Goal: Use online tool/utility: Utilize a website feature to perform a specific function

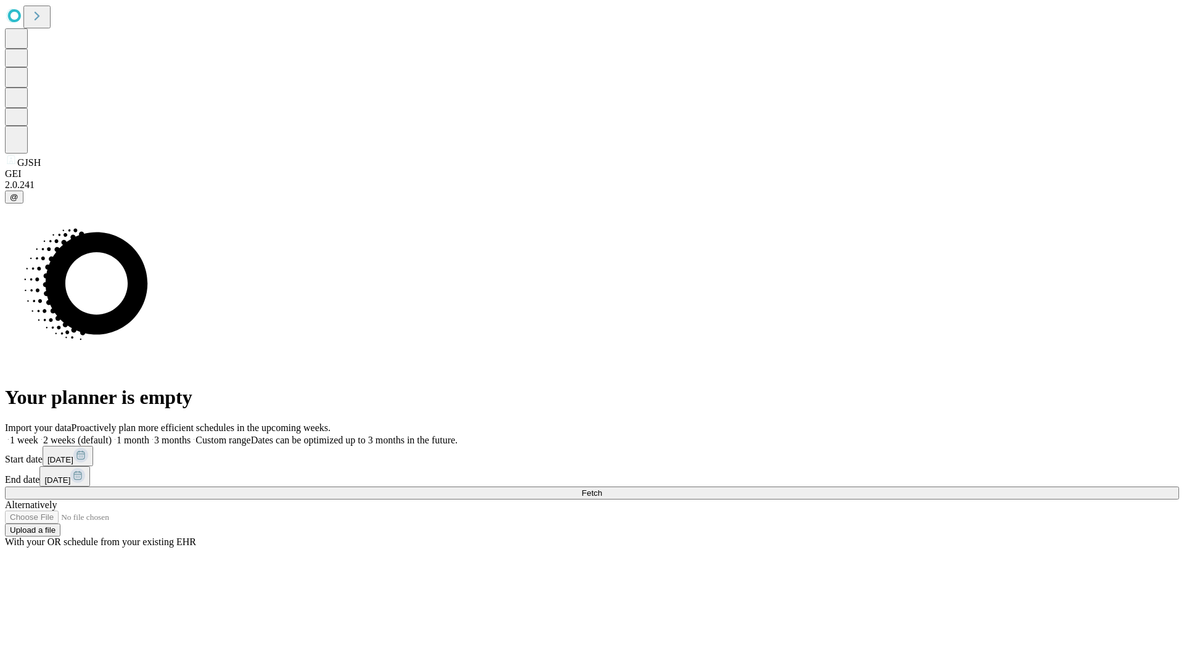
click at [602, 488] on span "Fetch" at bounding box center [591, 492] width 20 height 9
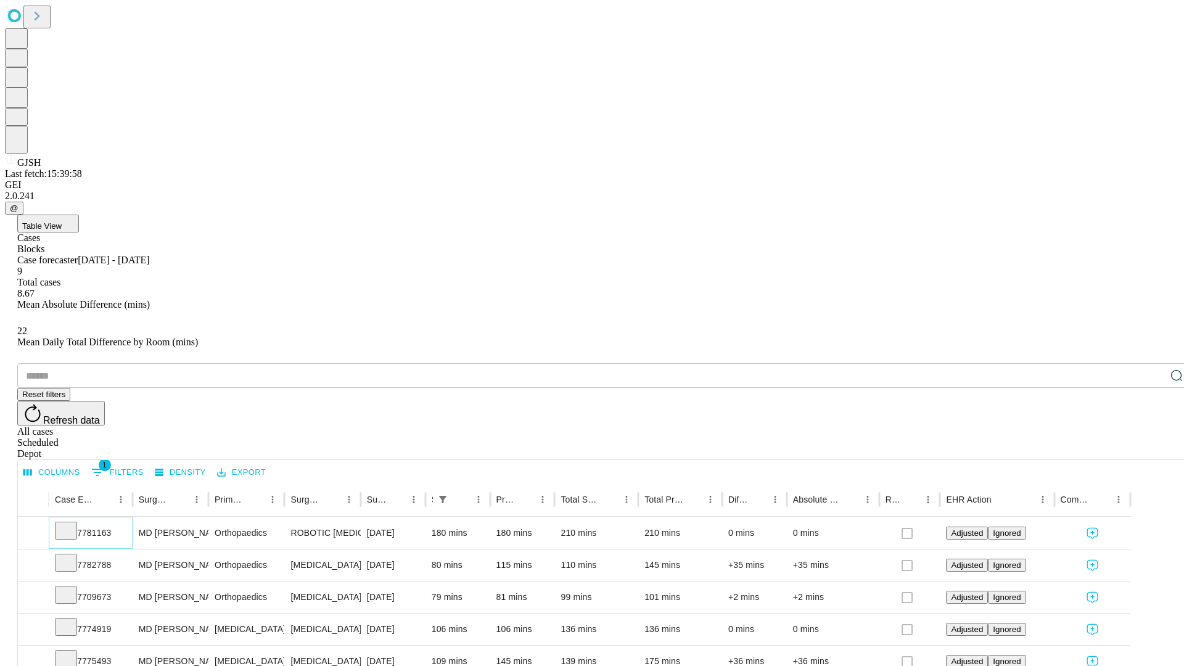
click at [72, 523] on icon at bounding box center [66, 529] width 12 height 12
